Goal: Information Seeking & Learning: Stay updated

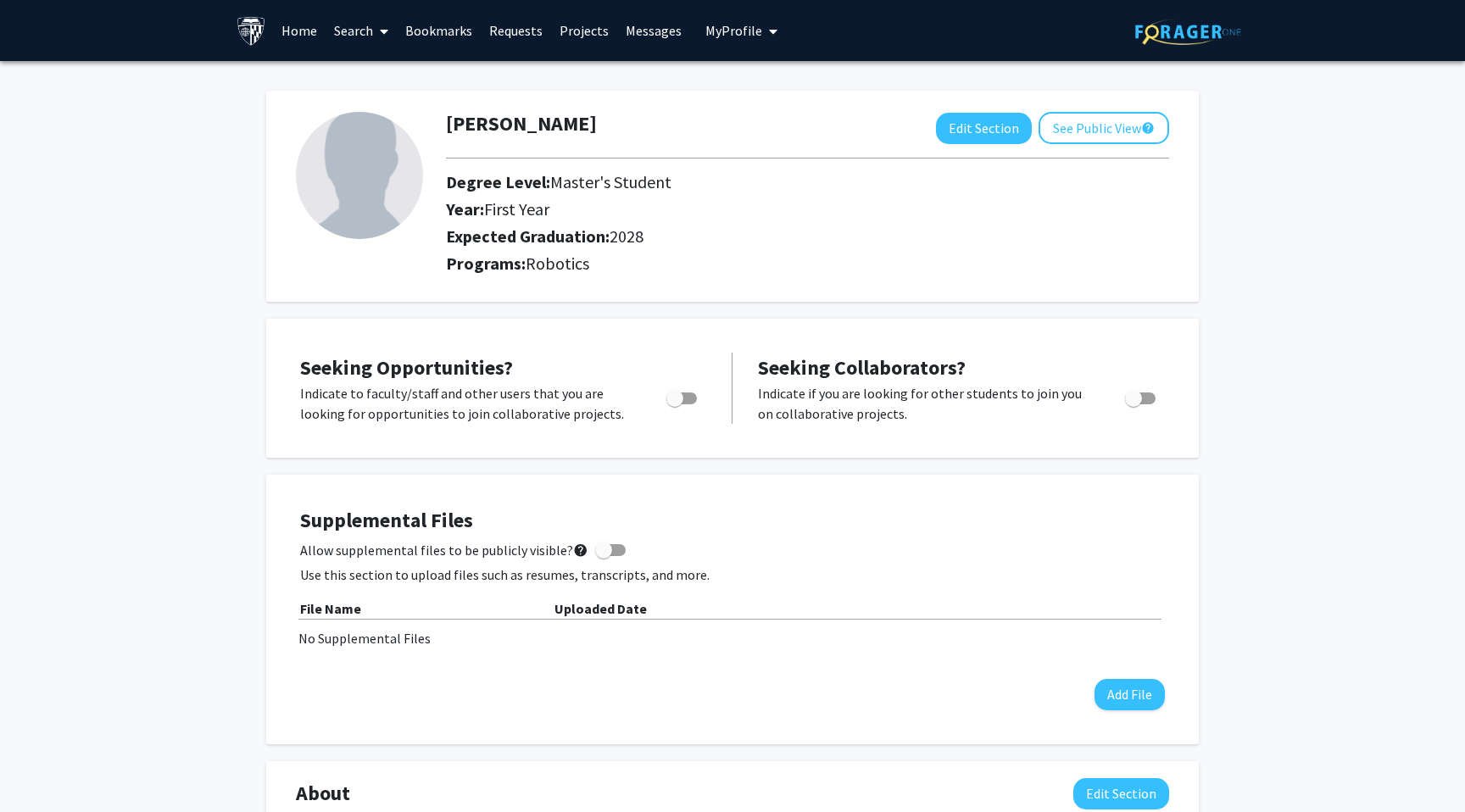
click at [585, 30] on link "Projects" at bounding box center [584, 31] width 66 height 59
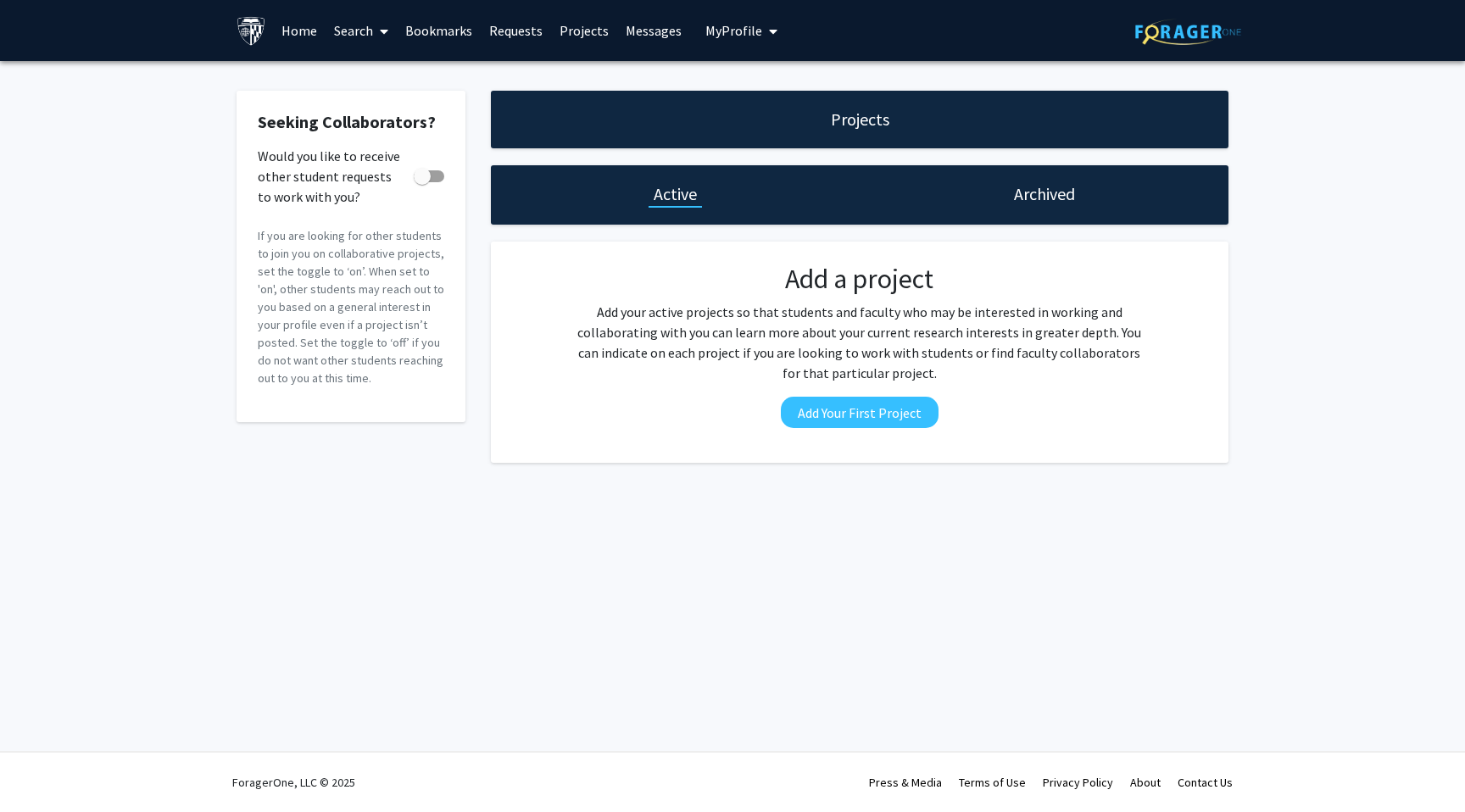
click at [348, 25] on link "Search" at bounding box center [361, 31] width 72 height 59
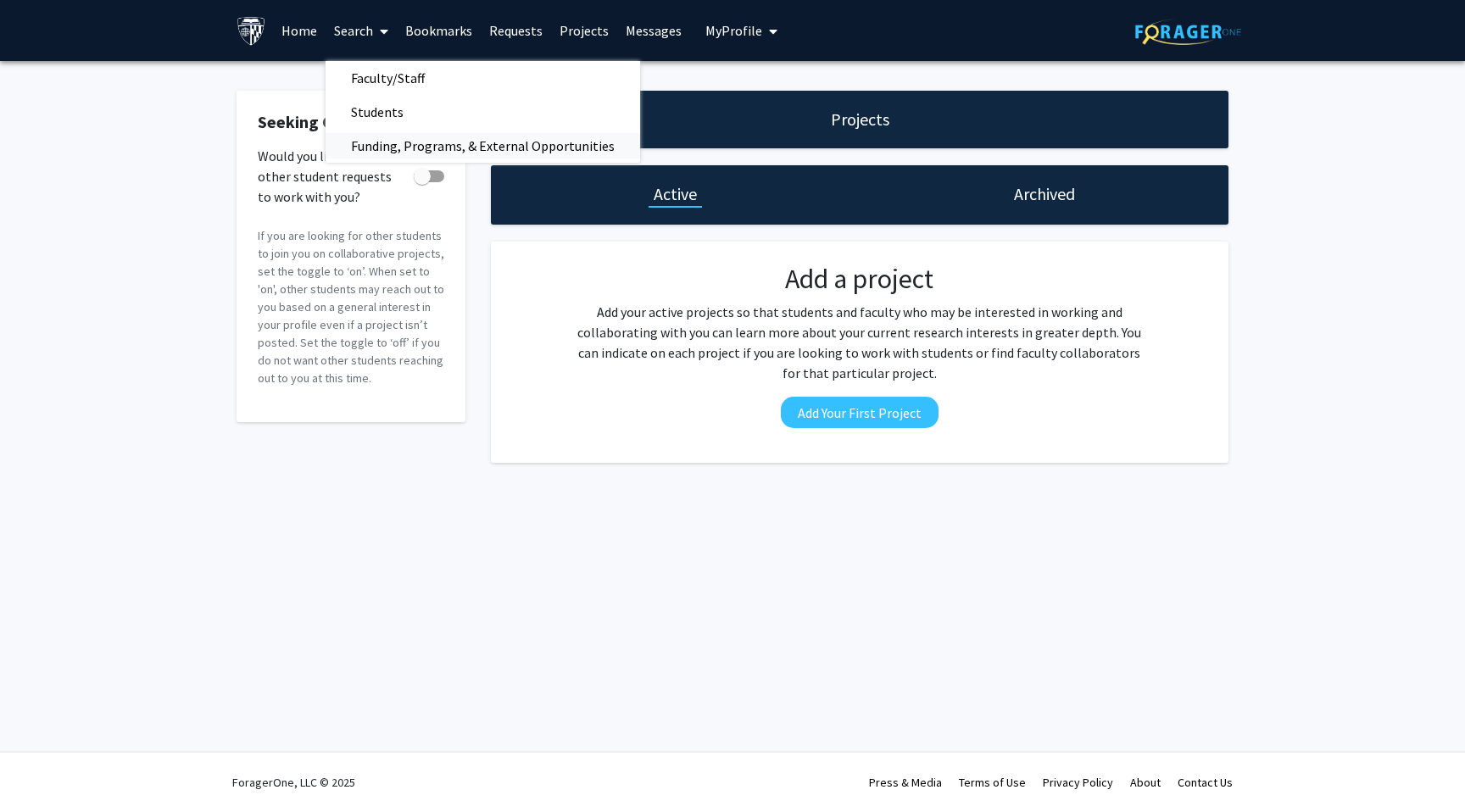
click at [390, 139] on span "Funding, Programs, & External Opportunities" at bounding box center [483, 145] width 314 height 33
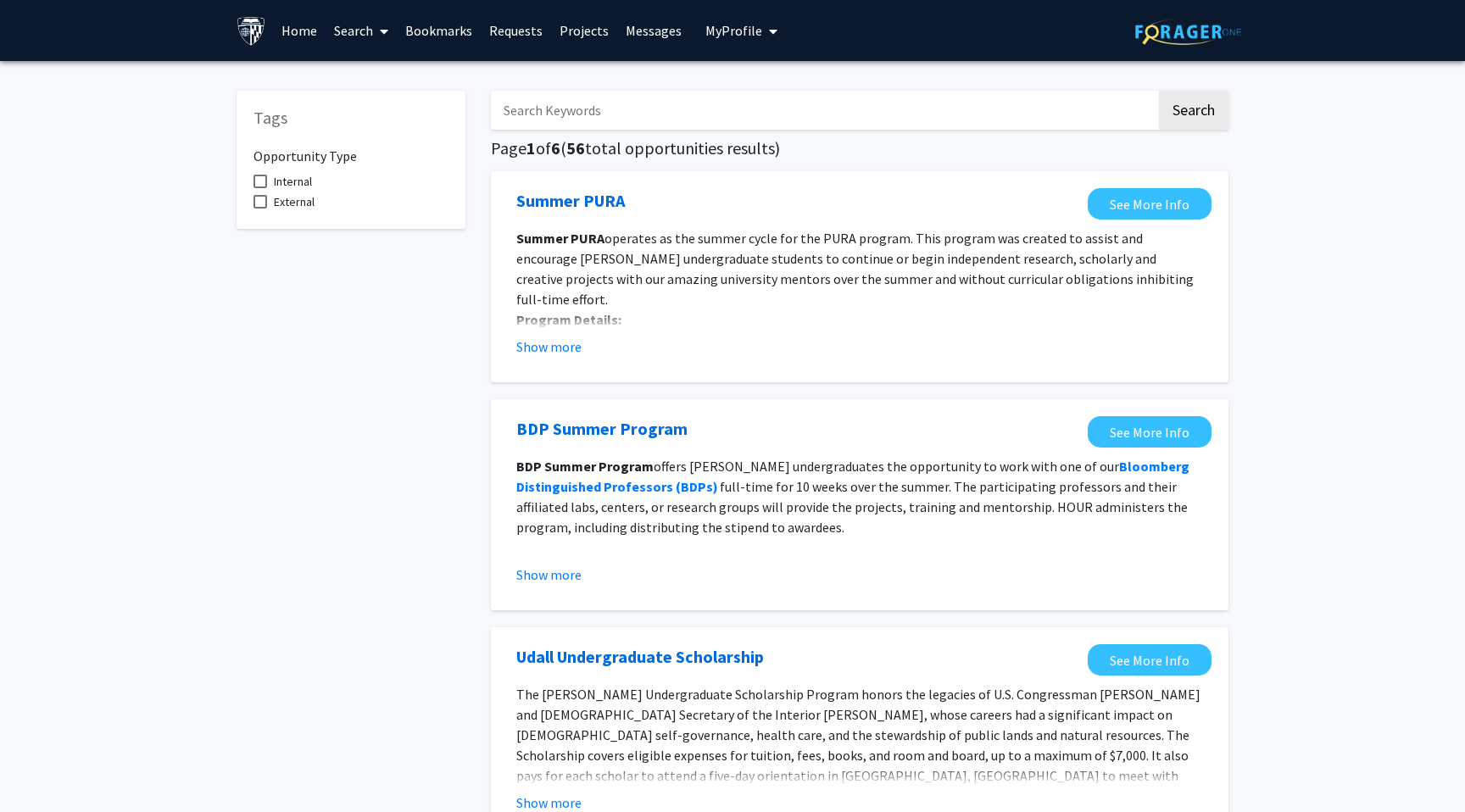
scroll to position [7, 0]
click at [291, 33] on link "Home" at bounding box center [299, 31] width 53 height 59
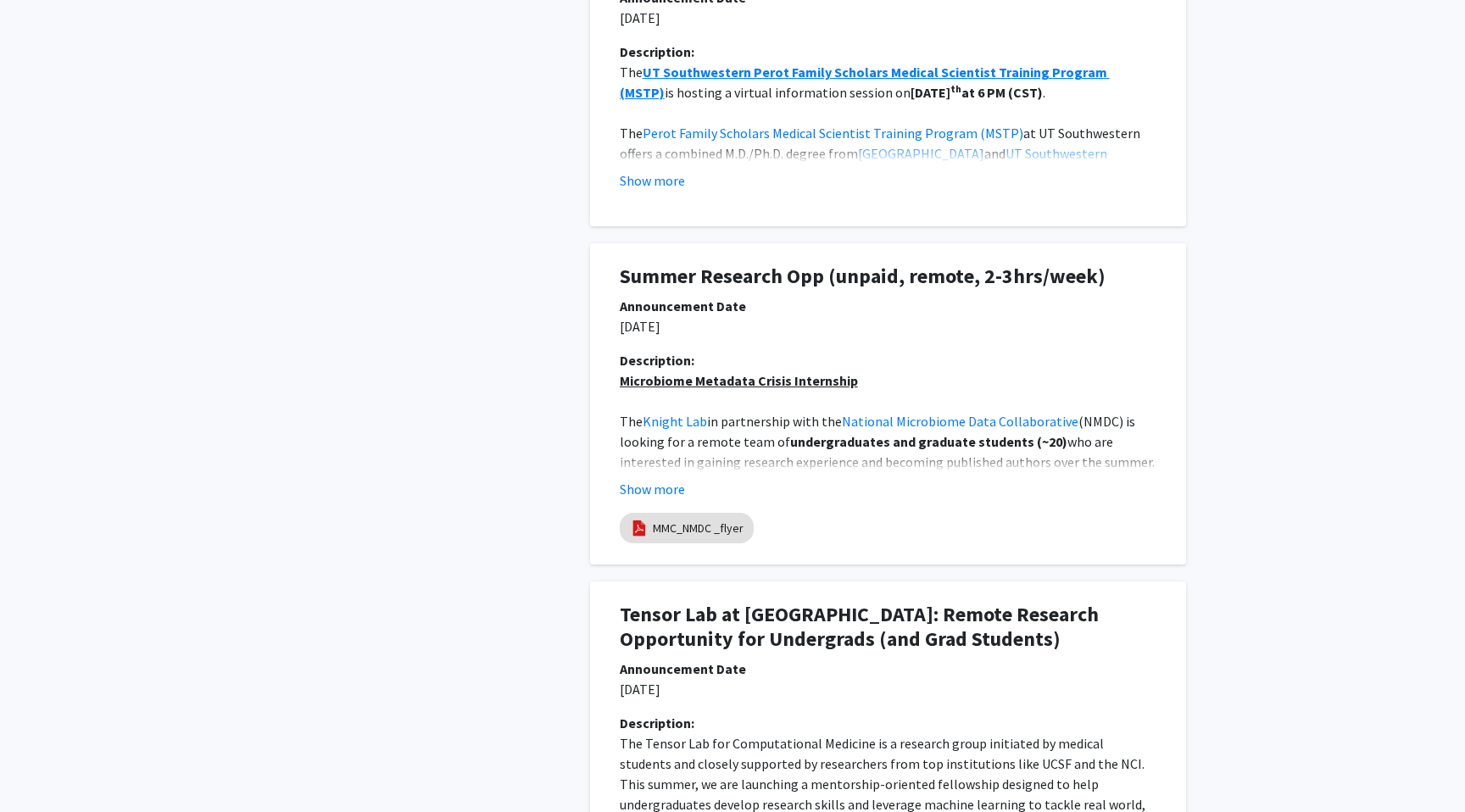
scroll to position [1096, 0]
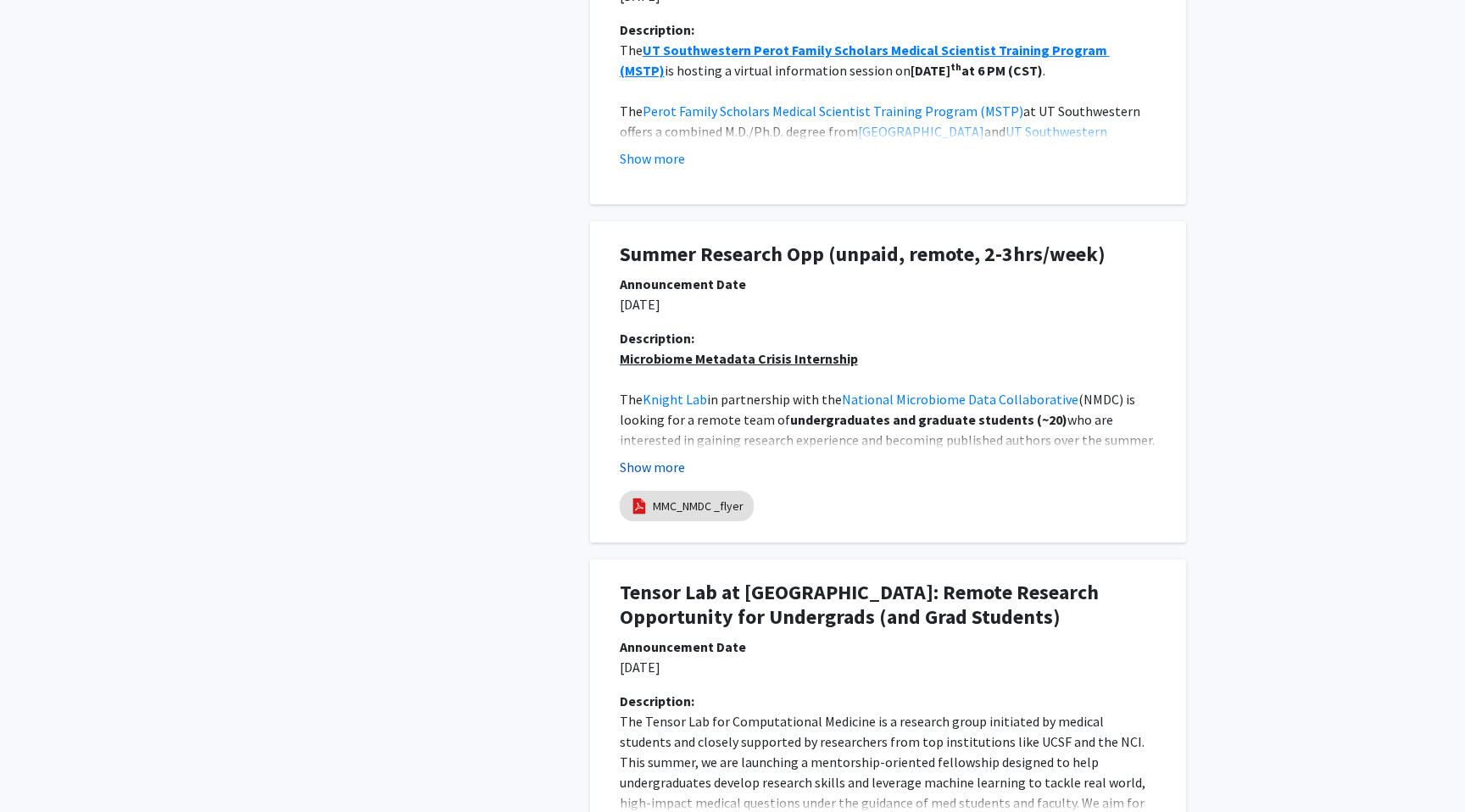
click at [642, 460] on button "Show more" at bounding box center [652, 466] width 65 height 20
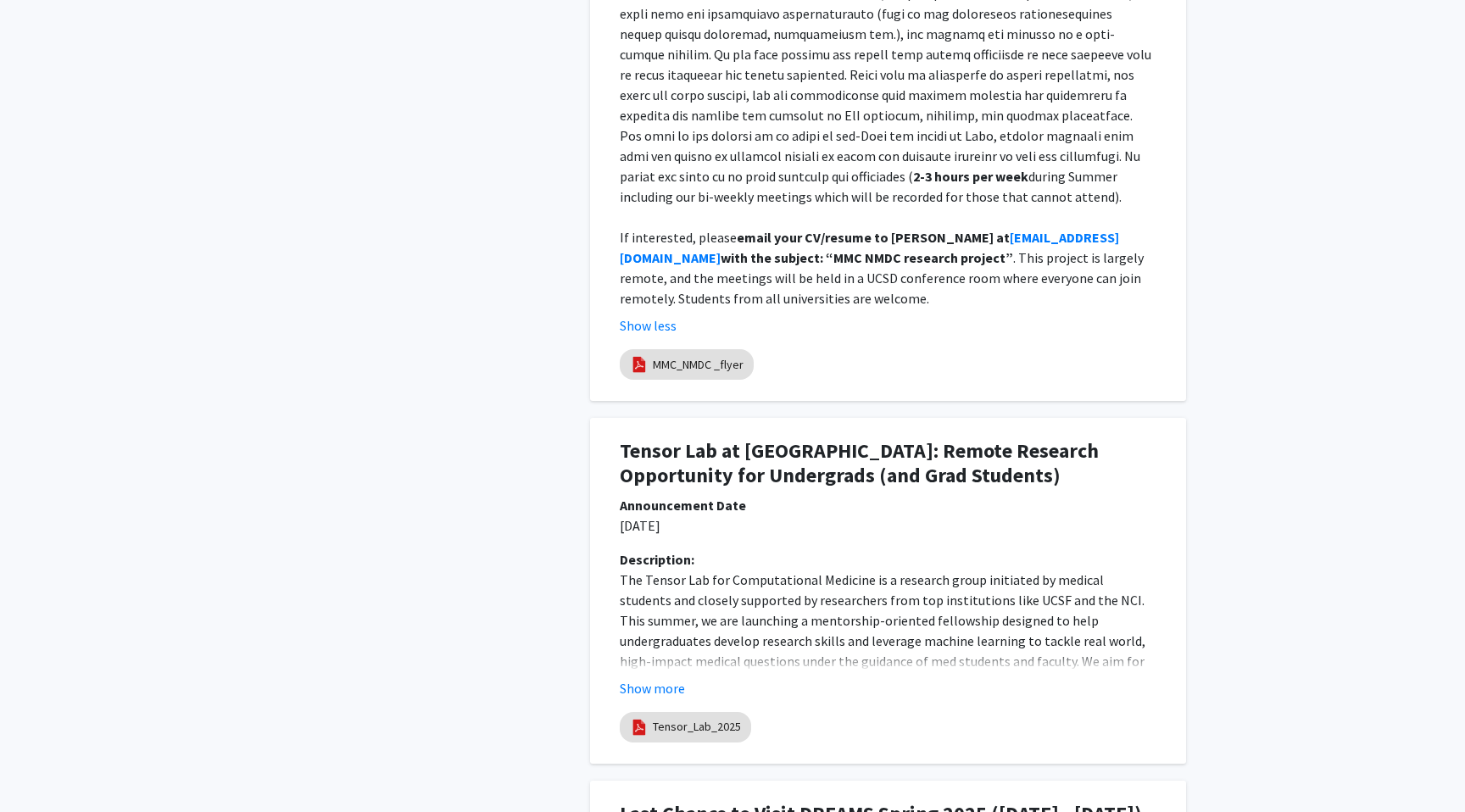
scroll to position [1974, 0]
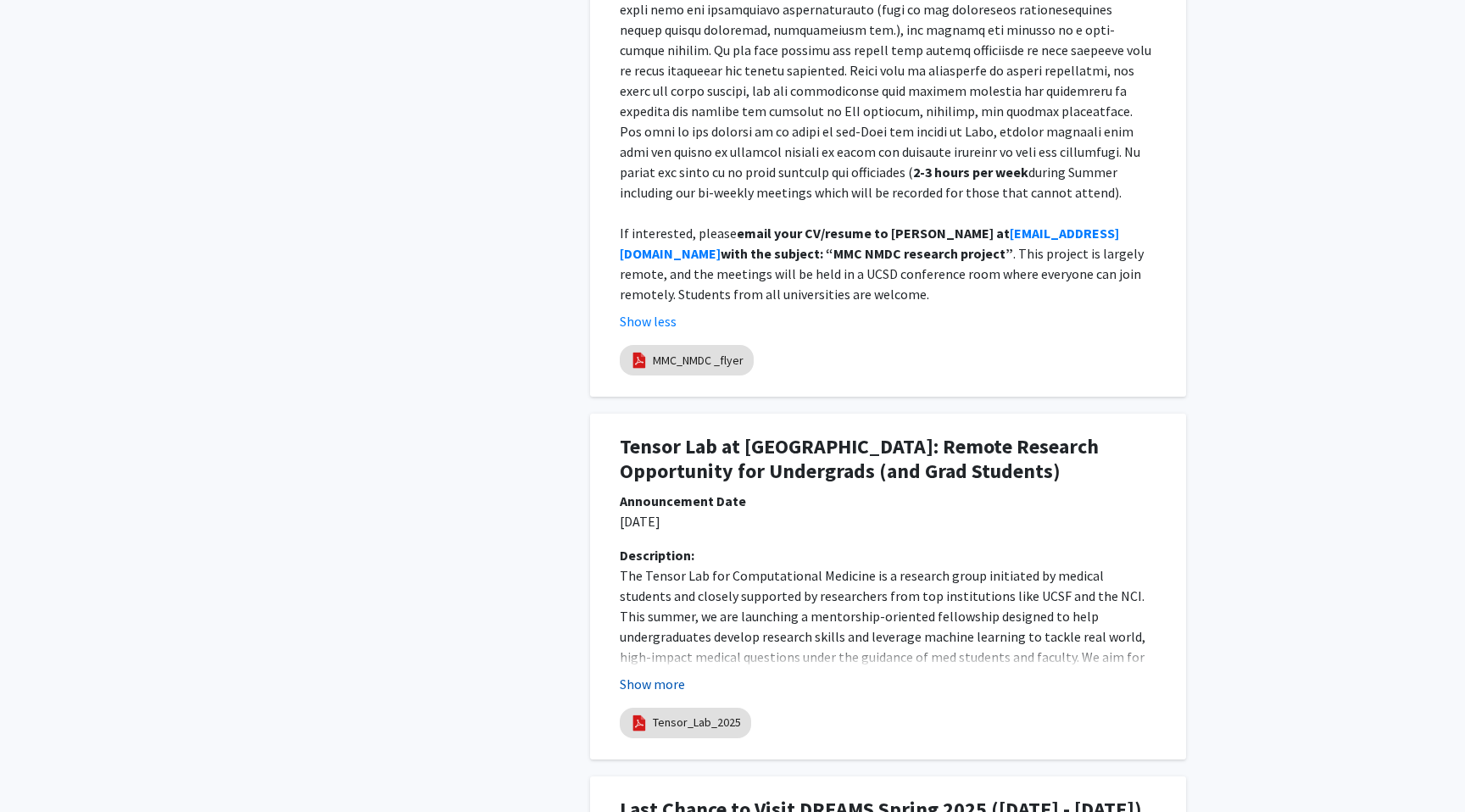
click at [661, 673] on button "Show more" at bounding box center [652, 683] width 65 height 20
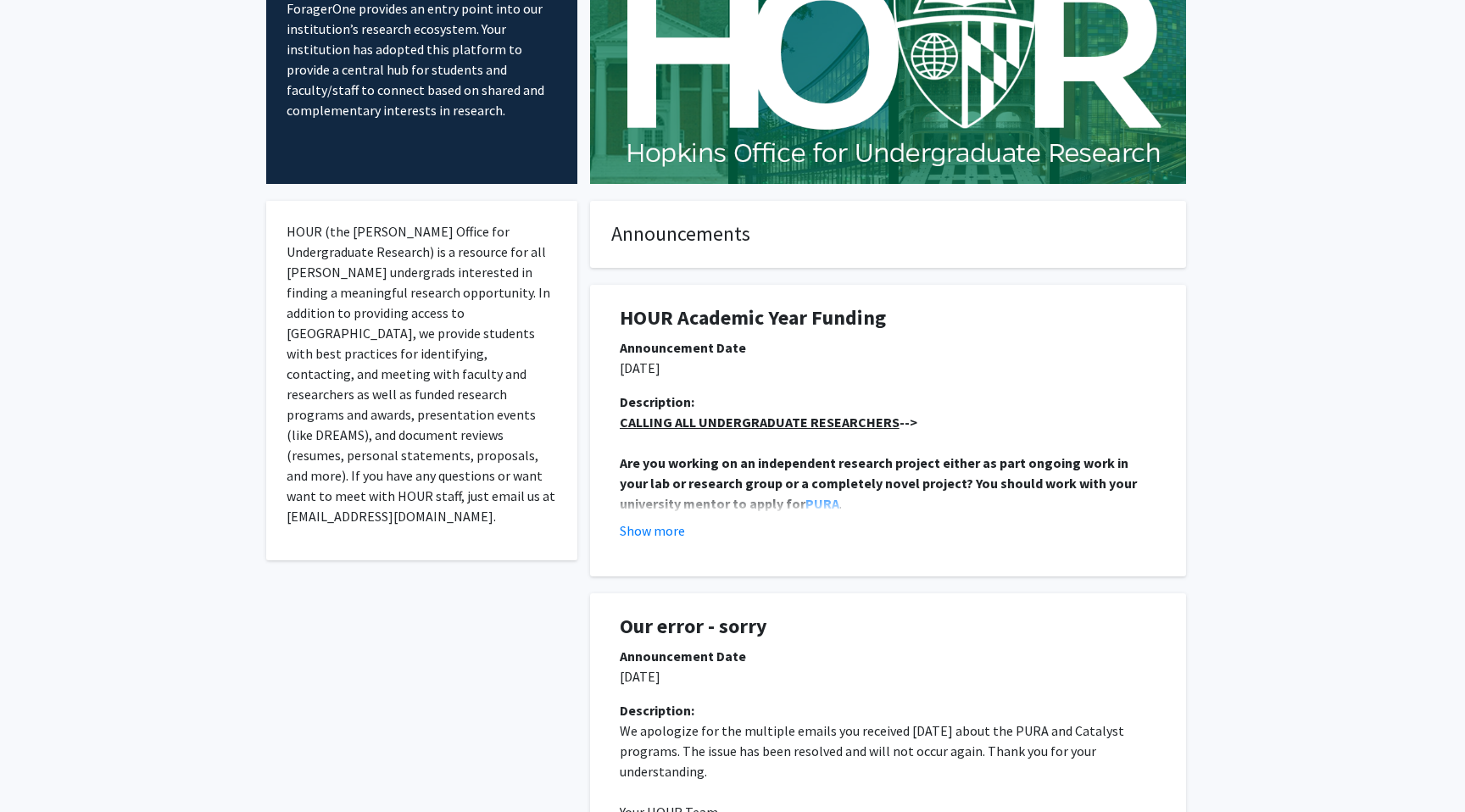
scroll to position [0, 0]
